Goal: Entertainment & Leisure: Consume media (video, audio)

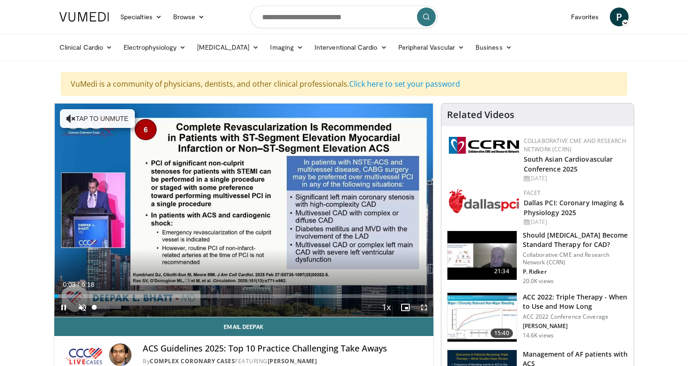
click at [84, 308] on span "Video Player" at bounding box center [82, 307] width 19 height 19
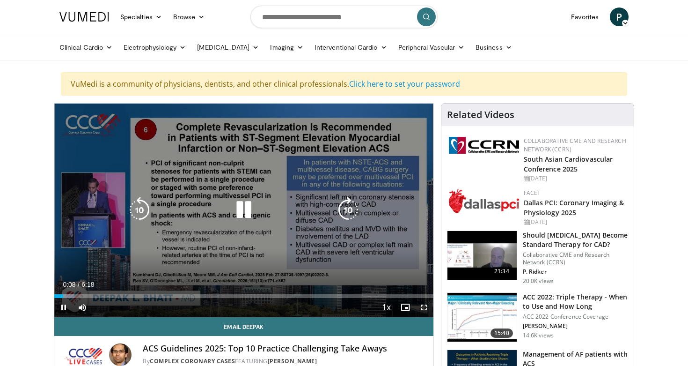
click at [139, 211] on icon "Video Player" at bounding box center [139, 210] width 26 height 26
click at [248, 210] on icon "Video Player" at bounding box center [244, 210] width 26 height 26
click at [143, 210] on icon "Video Player" at bounding box center [139, 210] width 26 height 26
click at [243, 212] on icon "Video Player" at bounding box center [244, 210] width 26 height 26
click at [143, 209] on icon "Video Player" at bounding box center [139, 210] width 26 height 26
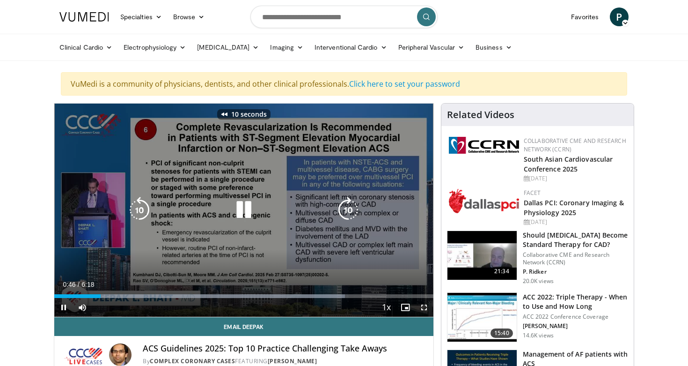
click at [248, 211] on icon "Video Player" at bounding box center [244, 210] width 26 height 26
click at [251, 208] on icon "Video Player" at bounding box center [244, 210] width 26 height 26
click at [219, 235] on div "10 seconds Tap to unmute" at bounding box center [243, 209] width 379 height 213
click at [239, 209] on icon "Video Player" at bounding box center [244, 210] width 26 height 26
click at [139, 211] on icon "Video Player" at bounding box center [139, 210] width 26 height 26
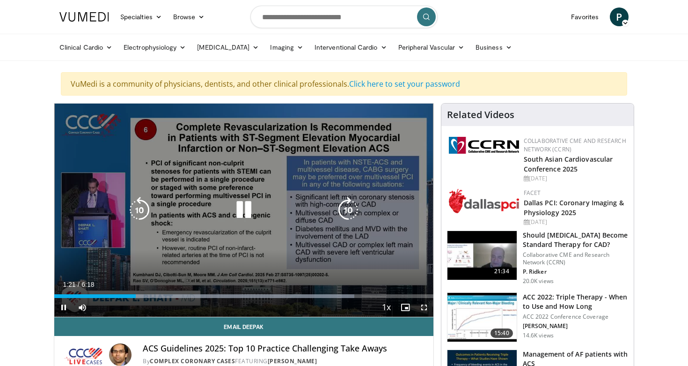
click at [249, 209] on icon "Video Player" at bounding box center [244, 210] width 26 height 26
click at [242, 210] on icon "Video Player" at bounding box center [244, 210] width 26 height 26
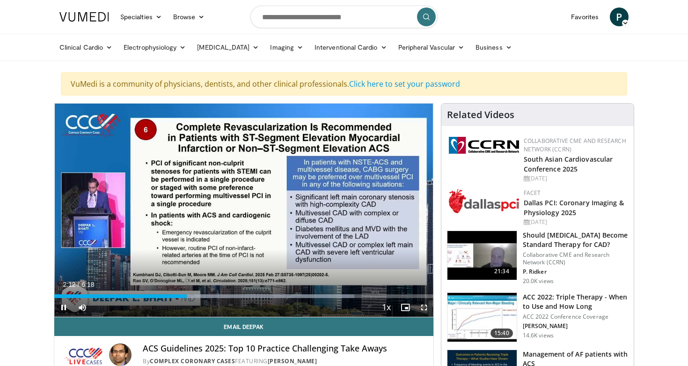
click at [62, 308] on span "Video Player" at bounding box center [63, 307] width 19 height 19
click at [63, 308] on span "Video Player" at bounding box center [63, 307] width 19 height 19
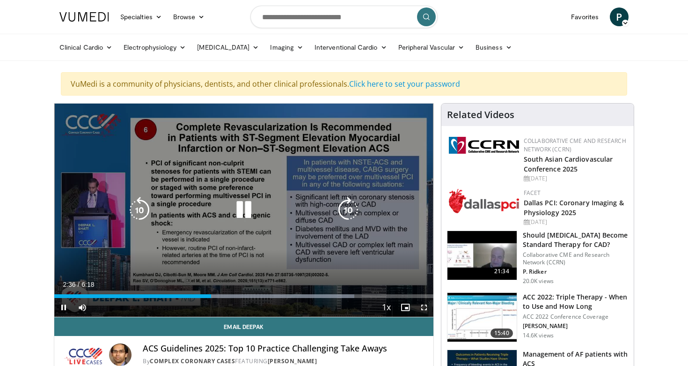
click at [243, 209] on icon "Video Player" at bounding box center [244, 210] width 26 height 26
click at [135, 210] on icon "Video Player" at bounding box center [139, 210] width 26 height 26
click at [243, 210] on icon "Video Player" at bounding box center [244, 210] width 26 height 26
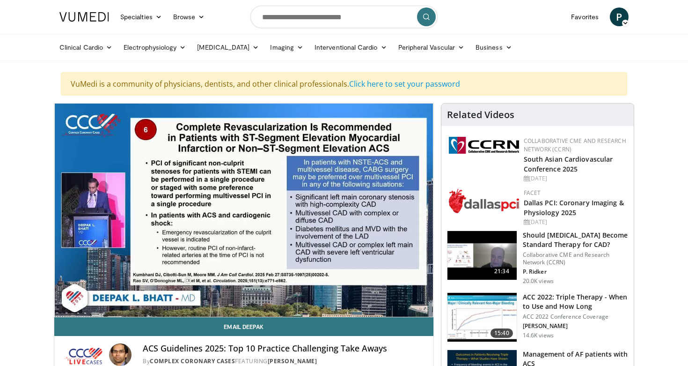
click at [351, 209] on div "10 seconds Tap to unmute" at bounding box center [243, 209] width 379 height 213
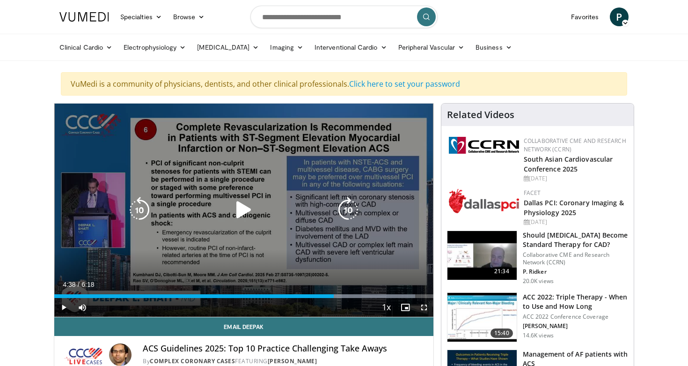
click at [346, 211] on icon "Video Player" at bounding box center [348, 210] width 26 height 26
click at [235, 211] on icon "Video Player" at bounding box center [244, 210] width 26 height 26
click at [346, 211] on icon "Video Player" at bounding box center [348, 210] width 26 height 26
